Goal: Find specific page/section: Find specific page/section

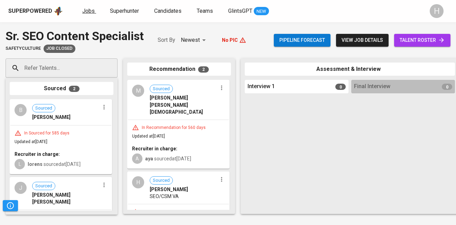
click at [86, 14] on link "Jobs" at bounding box center [89, 11] width 14 height 9
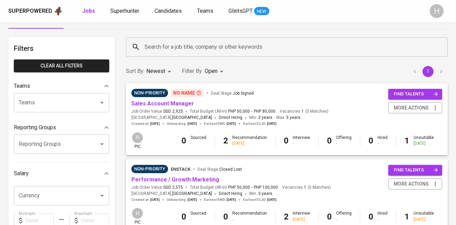
scroll to position [19, 0]
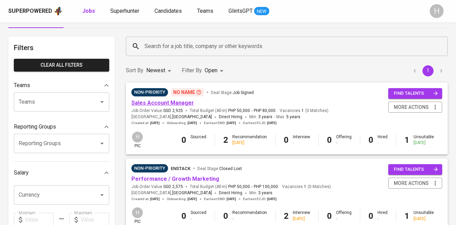
click at [173, 102] on link "Sales Account Manager" at bounding box center [162, 102] width 63 height 7
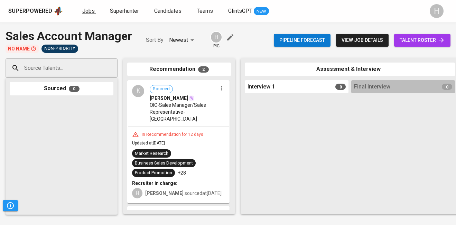
click at [85, 12] on span "Jobs" at bounding box center [88, 11] width 12 height 7
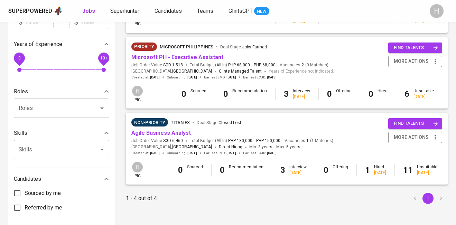
scroll to position [218, 0]
